Goal: Task Accomplishment & Management: Use online tool/utility

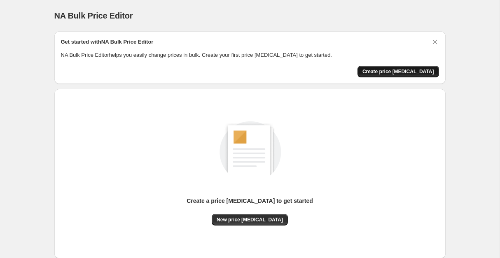
click at [401, 75] on span "Create price [MEDICAL_DATA]" at bounding box center [398, 71] width 72 height 7
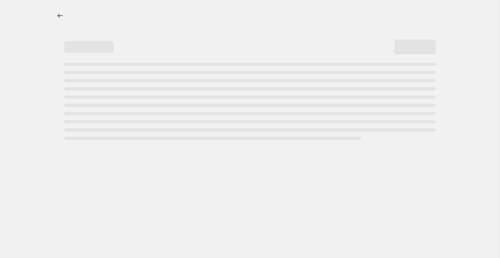
select select "percentage"
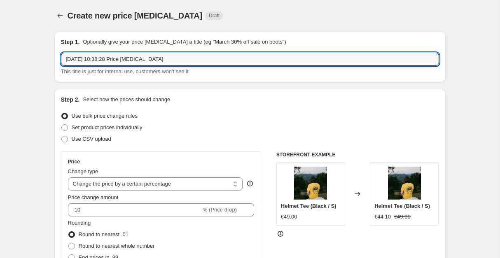
drag, startPoint x: 190, startPoint y: 61, endPoint x: 57, endPoint y: 58, distance: 133.0
click at [57, 58] on div "Step 1. Optionally give your price [MEDICAL_DATA] a title (eg "March 30% off sa…" at bounding box center [249, 56] width 391 height 51
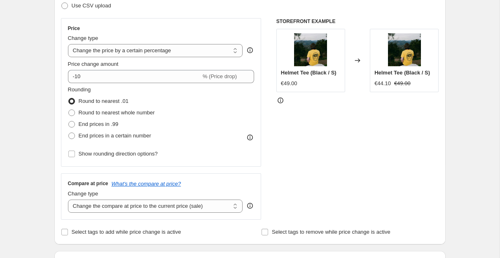
scroll to position [134, 0]
type input "end of summer sale 30%"
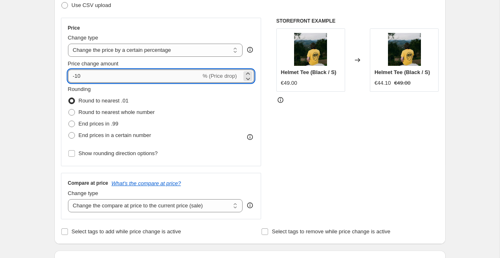
click at [85, 83] on input "-10" at bounding box center [134, 76] width 133 height 13
type input "-1"
type input "-30"
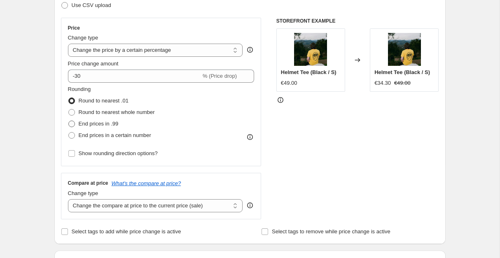
click at [72, 127] on span at bounding box center [71, 124] width 7 height 7
click at [69, 121] on input "End prices in .99" at bounding box center [68, 121] width 0 height 0
radio input "true"
click at [71, 104] on span at bounding box center [71, 101] width 7 height 7
click at [69, 98] on input "Round to nearest .01" at bounding box center [68, 98] width 0 height 0
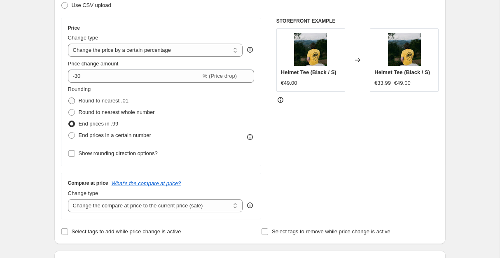
radio input "true"
click at [74, 127] on span at bounding box center [71, 124] width 7 height 7
click at [69, 121] on input "End prices in .99" at bounding box center [68, 121] width 0 height 0
radio input "true"
click at [72, 104] on span at bounding box center [71, 101] width 7 height 7
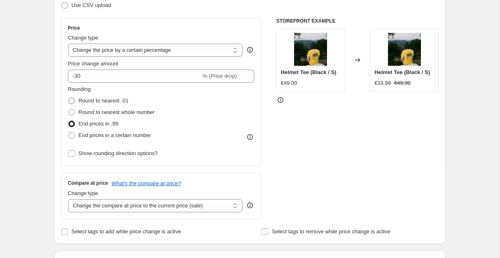
click at [69, 98] on input "Round to nearest .01" at bounding box center [68, 98] width 0 height 0
radio input "true"
click at [72, 116] on span at bounding box center [71, 112] width 7 height 7
click at [69, 109] on input "Round to nearest whole number" at bounding box center [68, 109] width 0 height 0
radio input "true"
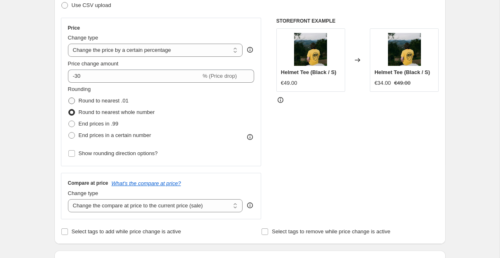
click at [72, 104] on span at bounding box center [71, 101] width 7 height 7
click at [69, 98] on input "Round to nearest .01" at bounding box center [68, 98] width 0 height 0
radio input "true"
click at [71, 116] on span at bounding box center [71, 112] width 7 height 7
click at [69, 109] on input "Round to nearest whole number" at bounding box center [68, 109] width 0 height 0
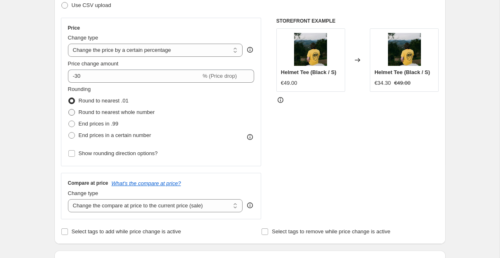
radio input "true"
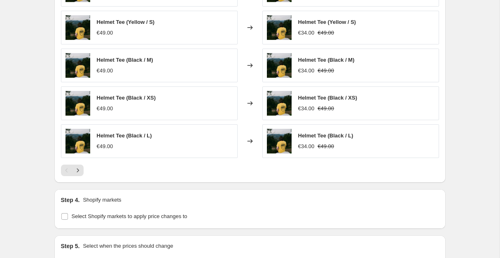
scroll to position [513, 0]
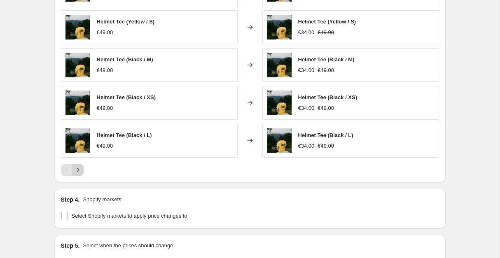
click at [81, 174] on icon "Next" at bounding box center [78, 170] width 8 height 8
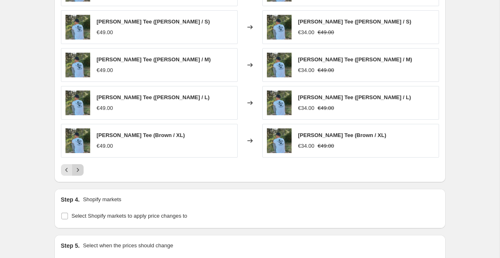
click at [81, 174] on icon "Next" at bounding box center [78, 170] width 8 height 8
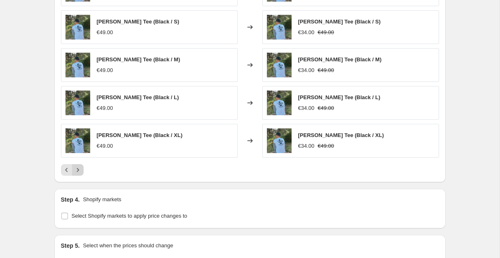
click at [81, 174] on icon "Next" at bounding box center [78, 170] width 8 height 8
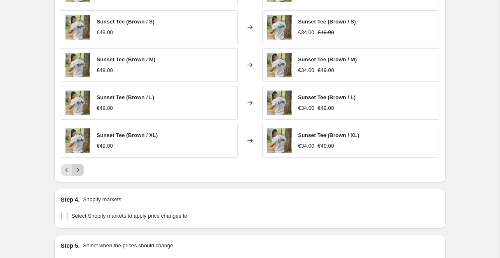
click at [81, 174] on icon "Next" at bounding box center [78, 170] width 8 height 8
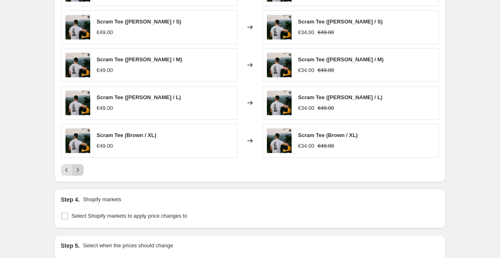
click at [81, 174] on icon "Next" at bounding box center [78, 170] width 8 height 8
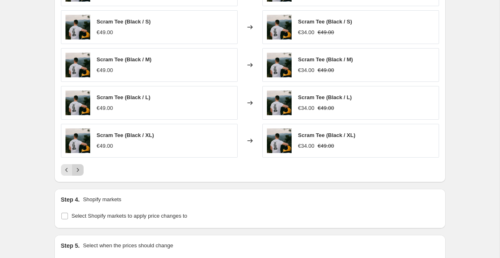
click at [81, 174] on icon "Next" at bounding box center [78, 170] width 8 height 8
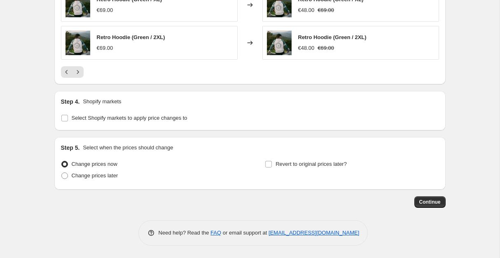
scroll to position [627, 0]
click at [65, 177] on span at bounding box center [64, 175] width 7 height 7
click at [62, 173] on input "Change prices later" at bounding box center [61, 172] width 0 height 0
radio input "true"
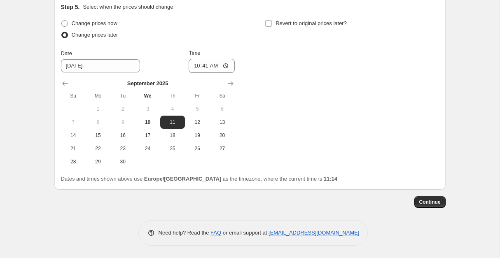
scroll to position [775, 0]
click at [146, 119] on span "10" at bounding box center [147, 122] width 18 height 7
type input "9/10/2025"
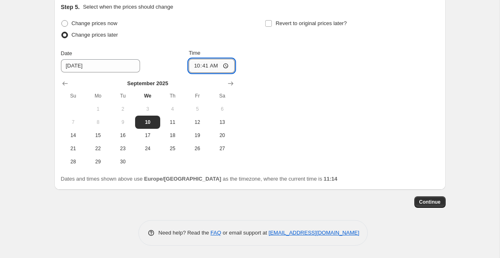
click at [230, 59] on input "10:41" at bounding box center [212, 66] width 46 height 14
click at [224, 59] on input "10:41" at bounding box center [212, 66] width 46 height 14
click at [218, 59] on input "10:41" at bounding box center [212, 66] width 46 height 14
click at [224, 59] on input "11:41" at bounding box center [212, 66] width 46 height 14
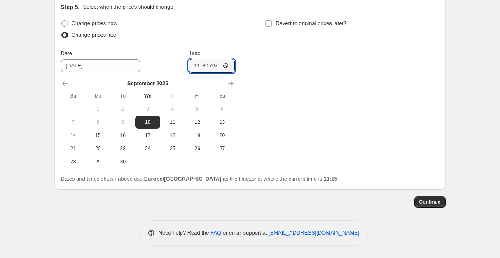
scroll to position [754, 0]
type input "11:30"
click at [270, 27] on input "Revert to original prices later?" at bounding box center [268, 23] width 7 height 7
checkbox input "true"
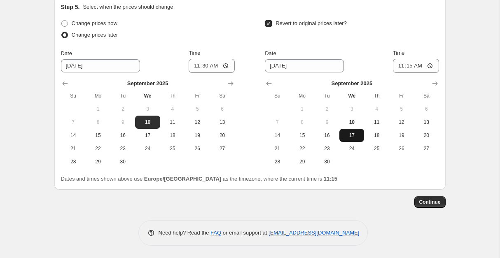
click at [354, 139] on span "17" at bounding box center [351, 135] width 18 height 7
click at [432, 205] on span "Continue" at bounding box center [429, 202] width 21 height 7
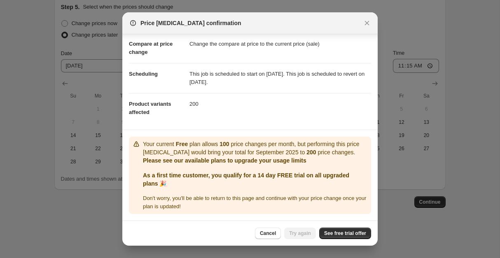
scroll to position [42, 0]
click at [336, 236] on span "See free trial offer" at bounding box center [345, 233] width 42 height 7
click at [260, 233] on span "Cancel" at bounding box center [268, 233] width 16 height 7
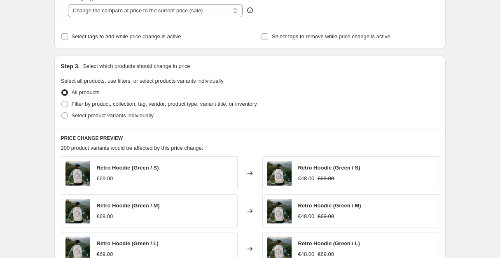
scroll to position [328, 0]
click at [65, 108] on span at bounding box center [64, 104] width 7 height 7
click at [62, 102] on input "Filter by product, collection, tag, vendor, product type, variant title, or inv…" at bounding box center [61, 101] width 0 height 0
radio input "true"
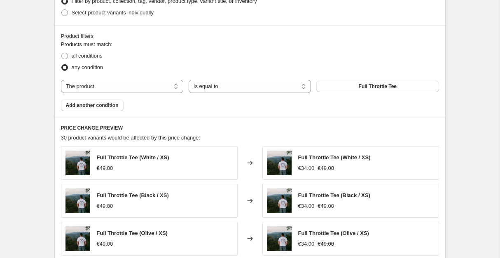
scroll to position [430, 0]
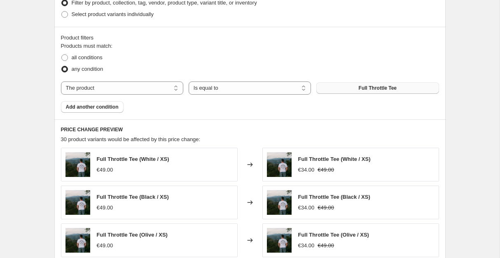
click at [387, 91] on span "Full Throttle Tee" at bounding box center [378, 88] width 38 height 7
click at [359, 91] on span "Full Throttle Tee" at bounding box center [378, 88] width 38 height 7
click at [114, 110] on span "Add another condition" at bounding box center [92, 107] width 53 height 7
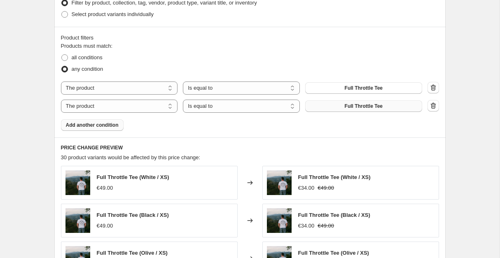
click at [382, 109] on span "Full Throttle Tee" at bounding box center [364, 106] width 38 height 7
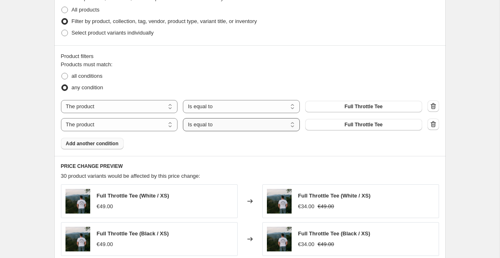
scroll to position [423, 0]
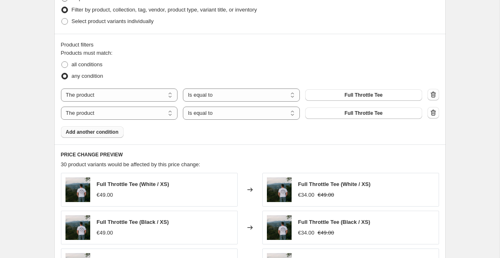
radio input "true"
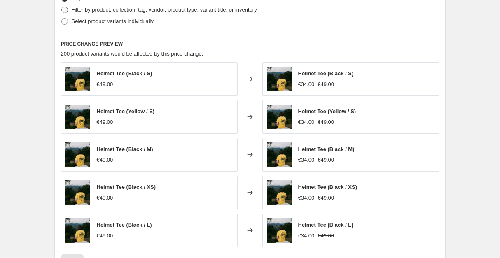
click at [64, 13] on span at bounding box center [64, 10] width 7 height 7
click at [62, 7] on input "Filter by product, collection, tag, vendor, product type, variant title, or inv…" at bounding box center [61, 7] width 0 height 0
radio input "true"
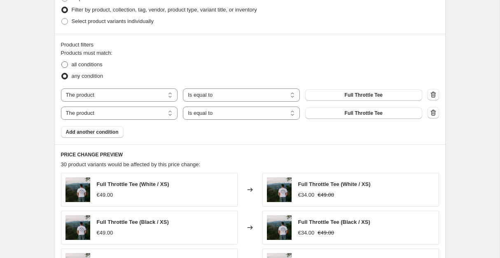
click at [66, 68] on span at bounding box center [64, 64] width 7 height 7
click at [62, 62] on input "all conditions" at bounding box center [61, 61] width 0 height 0
radio input "true"
click at [65, 79] on span at bounding box center [64, 76] width 7 height 7
click at [62, 73] on input "any condition" at bounding box center [61, 73] width 0 height 0
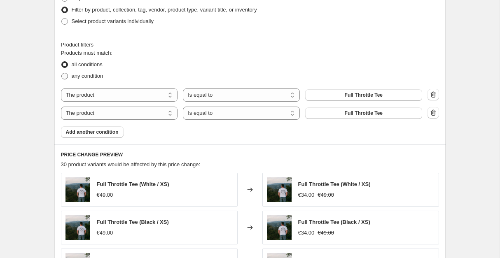
radio input "true"
click at [345, 116] on span "Full Throttle Tee" at bounding box center [364, 113] width 38 height 7
radio input "true"
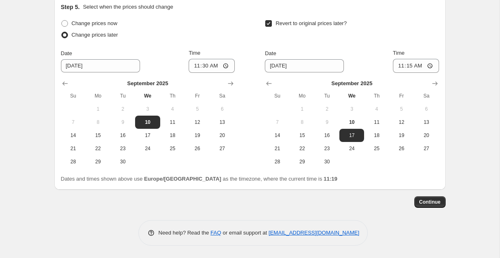
scroll to position [775, 0]
click at [426, 202] on span "Continue" at bounding box center [429, 202] width 21 height 7
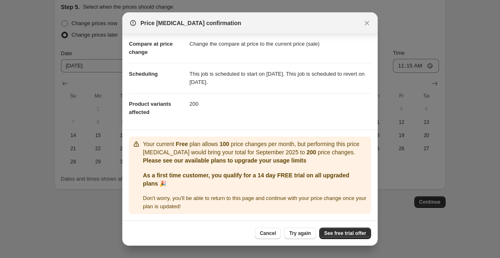
scroll to position [42, 0]
click at [335, 232] on span "See free trial offer" at bounding box center [345, 233] width 42 height 7
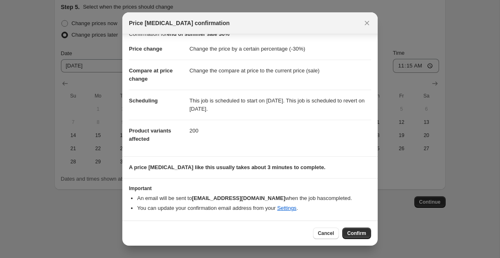
scroll to position [17, 0]
click at [352, 235] on span "Confirm" at bounding box center [356, 233] width 19 height 7
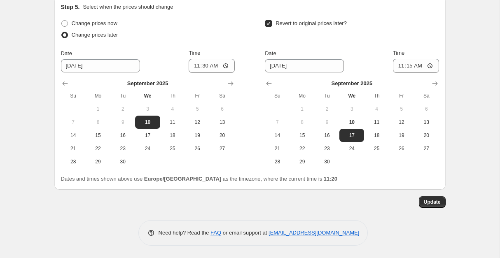
scroll to position [816, 0]
click at [433, 205] on span "Update" at bounding box center [432, 202] width 17 height 7
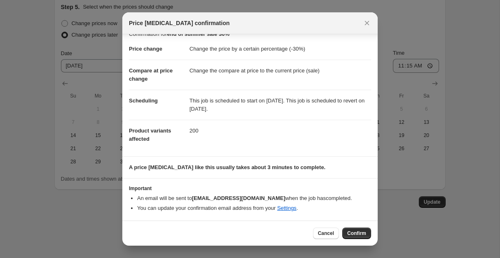
scroll to position [17, 0]
click at [354, 234] on span "Confirm" at bounding box center [356, 233] width 19 height 7
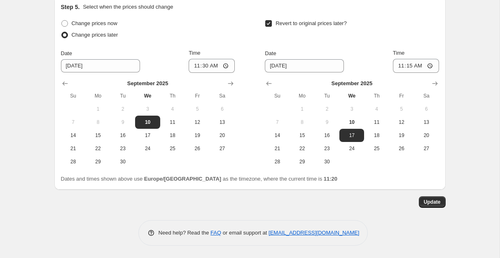
scroll to position [826, 0]
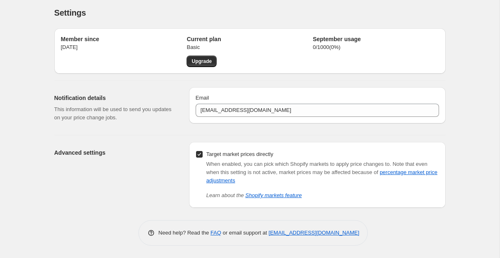
scroll to position [7, 0]
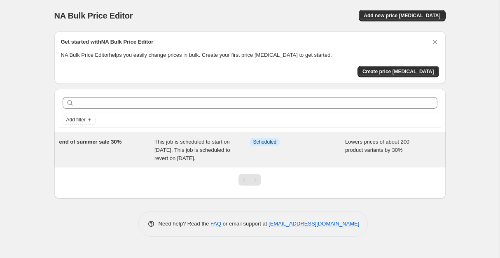
click at [275, 144] on span "Scheduled" at bounding box center [264, 142] width 23 height 7
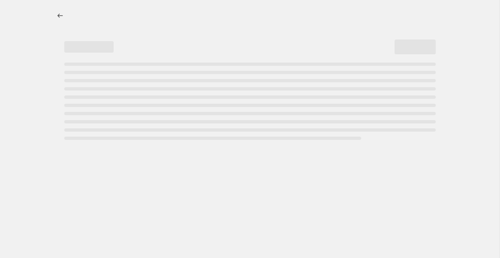
select select "percentage"
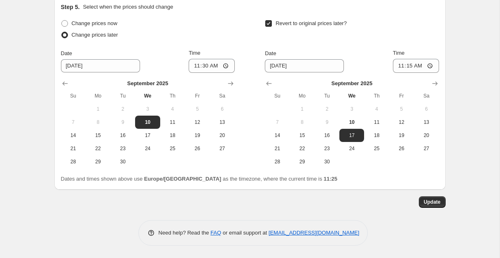
scroll to position [826, 0]
click at [228, 59] on input "11:30" at bounding box center [212, 66] width 46 height 14
click at [230, 59] on input "11:30" at bounding box center [212, 66] width 46 height 14
click at [225, 59] on input "11:30" at bounding box center [212, 66] width 46 height 14
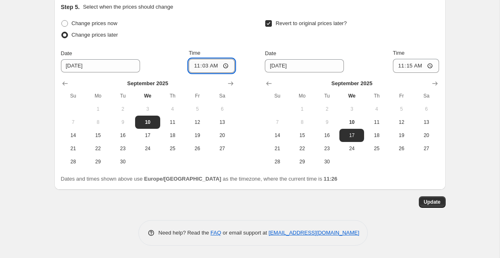
type input "11:30"
click at [200, 18] on div "Change prices now" at bounding box center [148, 24] width 174 height 12
click at [432, 200] on span "Update" at bounding box center [432, 202] width 17 height 7
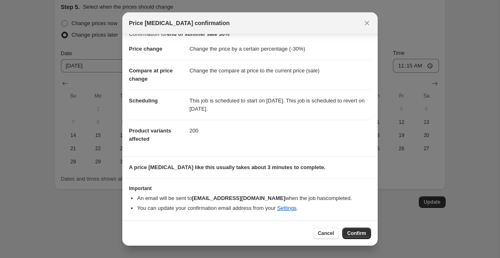
scroll to position [17, 0]
click at [352, 234] on span "Confirm" at bounding box center [356, 233] width 19 height 7
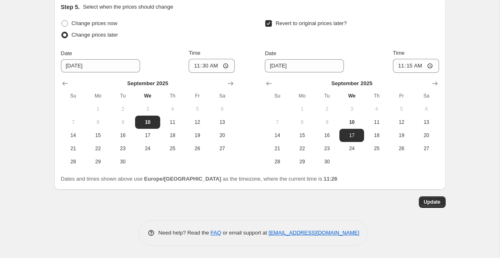
scroll to position [581, 0]
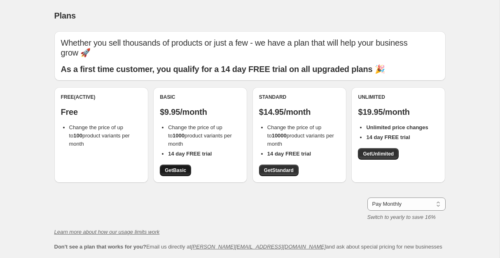
click at [177, 167] on span "Get Basic" at bounding box center [175, 170] width 21 height 7
click at [175, 167] on span "Get Basic" at bounding box center [175, 170] width 21 height 7
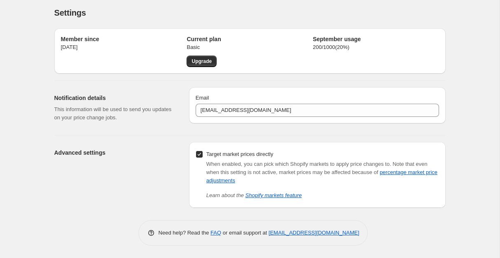
scroll to position [7, 0]
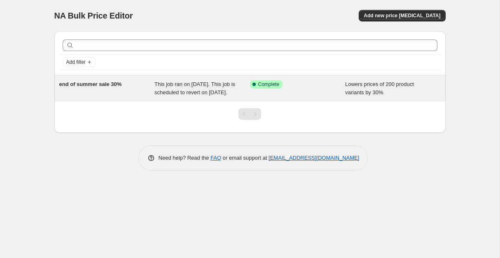
click at [198, 87] on span "This job ran on 10 September 2025. This job is scheduled to revert on 17 Septem…" at bounding box center [194, 88] width 81 height 14
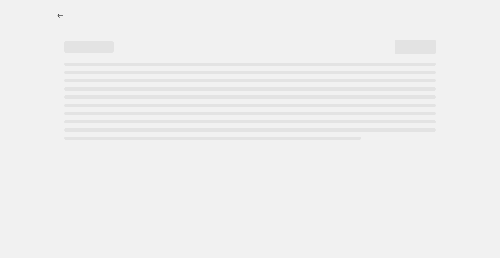
select select "percentage"
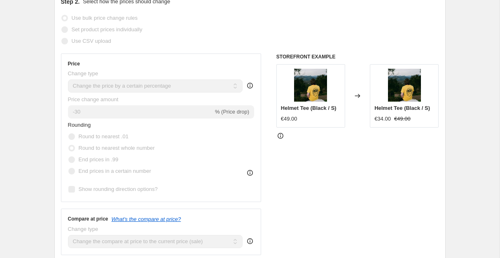
scroll to position [187, 0]
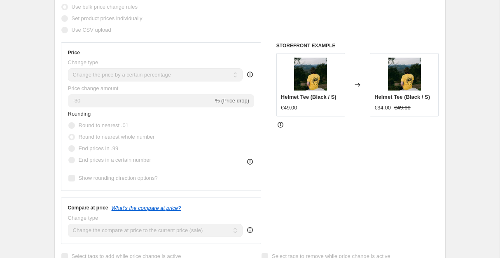
click at [280, 129] on icon at bounding box center [280, 125] width 8 height 8
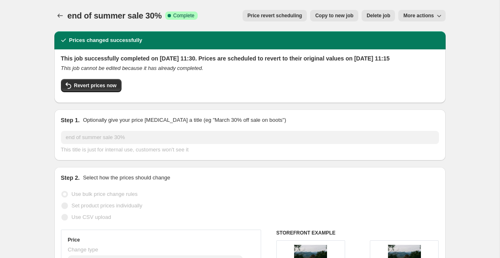
scroll to position [0, 0]
click at [441, 14] on icon "button" at bounding box center [439, 16] width 8 height 8
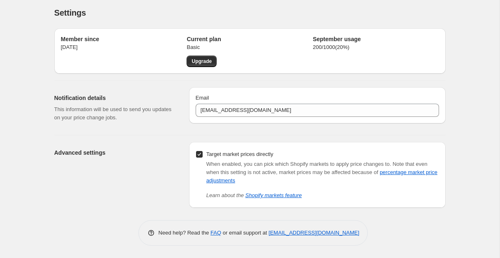
scroll to position [7, 0]
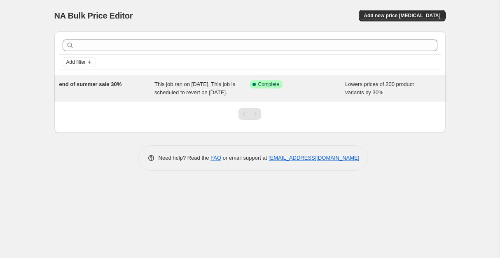
click at [196, 84] on span "This job ran on [DATE]. This job is scheduled to revert on [DATE]." at bounding box center [194, 88] width 81 height 14
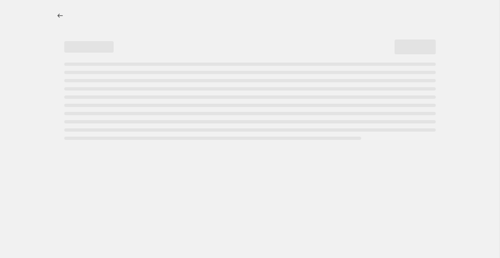
select select "percentage"
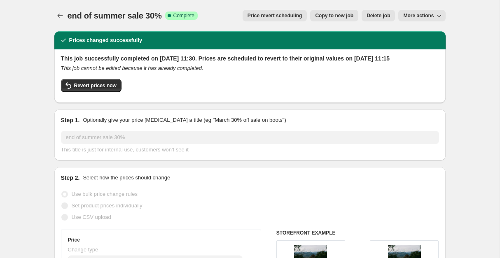
click at [440, 17] on icon "button" at bounding box center [439, 16] width 8 height 8
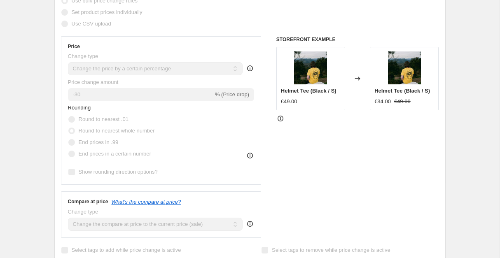
scroll to position [196, 0]
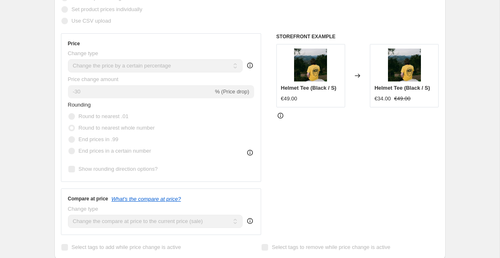
click at [305, 81] on img at bounding box center [310, 65] width 33 height 33
click at [391, 81] on img at bounding box center [404, 65] width 33 height 33
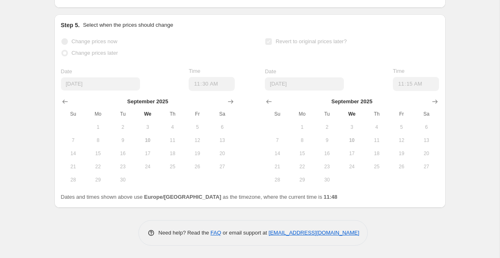
scroll to position [843, 0]
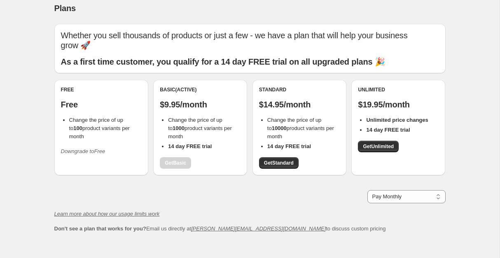
click at [343, 3] on div "Plans" at bounding box center [249, 8] width 391 height 12
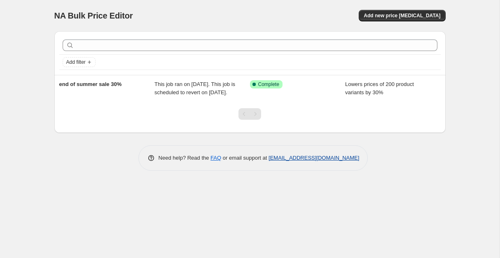
click at [291, 161] on link "[EMAIL_ADDRESS][DOMAIN_NAME]" at bounding box center [313, 158] width 91 height 6
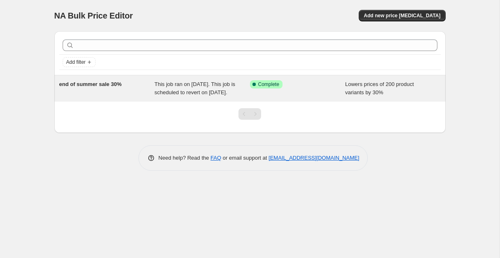
click at [177, 93] on span "This job ran on [DATE]. This job is scheduled to revert on [DATE]." at bounding box center [194, 88] width 81 height 14
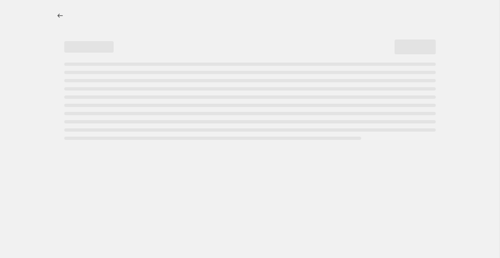
select select "percentage"
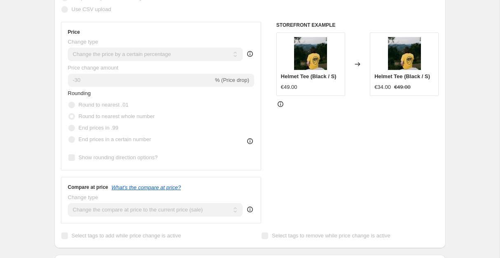
scroll to position [210, 0]
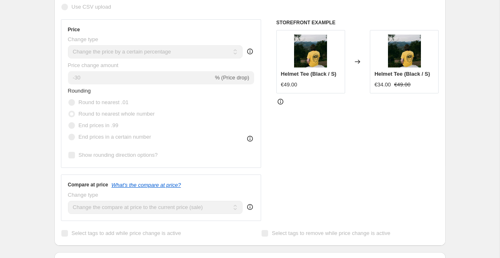
click at [279, 106] on icon at bounding box center [280, 102] width 8 height 8
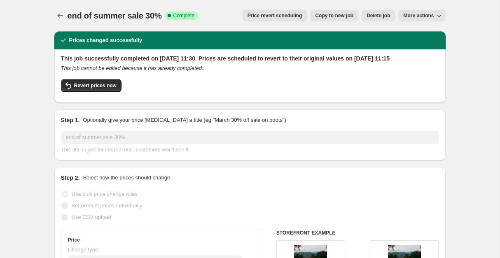
scroll to position [0, 0]
